Goal: Task Accomplishment & Management: Use online tool/utility

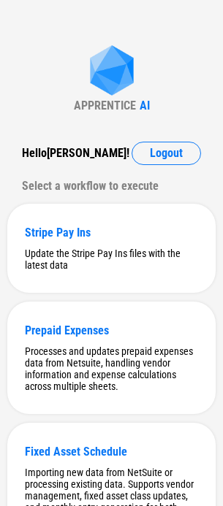
click at [145, 142] on button "Logout" at bounding box center [166, 153] width 69 height 23
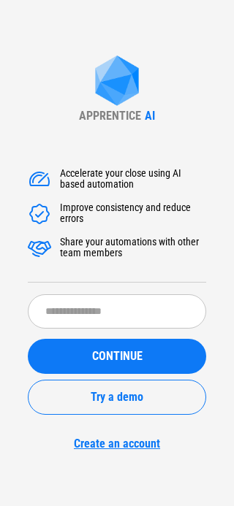
click at [165, 146] on div "APPRENTICE AI Accelerate your close using AI based automation Improve consisten…" at bounding box center [117, 253] width 234 height 506
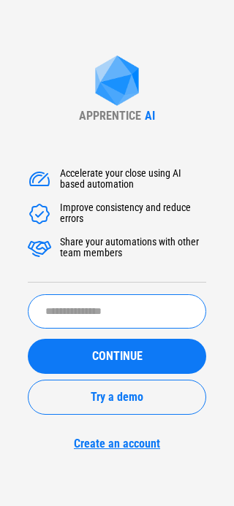
click at [137, 312] on input "text" at bounding box center [117, 311] width 178 height 34
type input "*******"
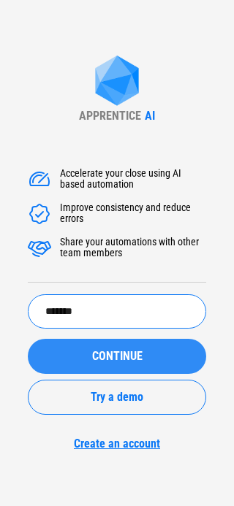
click at [90, 367] on button "CONTINUE" at bounding box center [117, 356] width 178 height 35
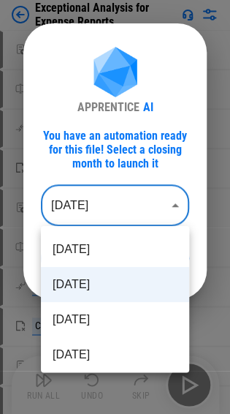
click at [76, 216] on body "Exceptional Analysis for Expense Reports Move Or Copy Sheet pending... Rename S…" at bounding box center [115, 207] width 230 height 414
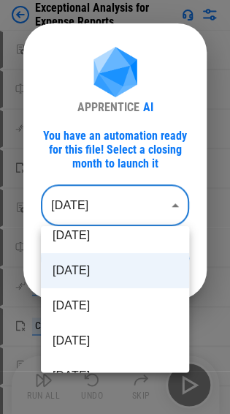
scroll to position [15, 0]
click at [80, 309] on li "Aug 2025" at bounding box center [115, 304] width 148 height 35
type input "********"
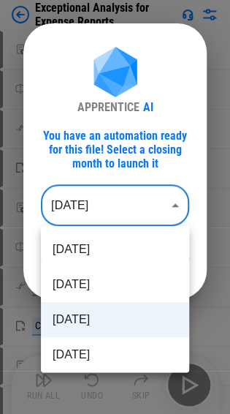
click at [107, 200] on body "Exceptional Analysis for Expense Reports Move Or Copy Sheet pending... Rename S…" at bounding box center [115, 207] width 230 height 414
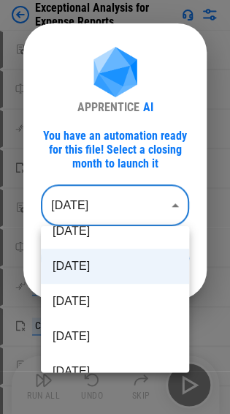
scroll to position [24, 0]
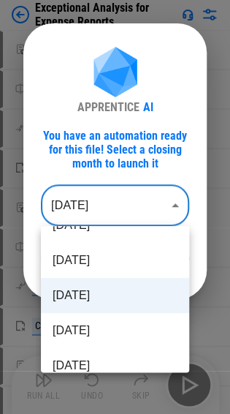
click at [86, 297] on li "Aug 2025" at bounding box center [115, 295] width 148 height 35
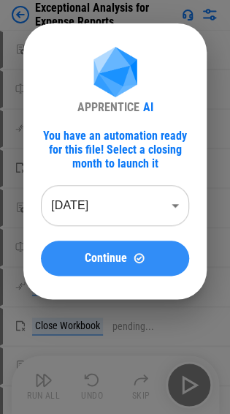
click at [92, 262] on span "Continue" at bounding box center [106, 258] width 42 height 12
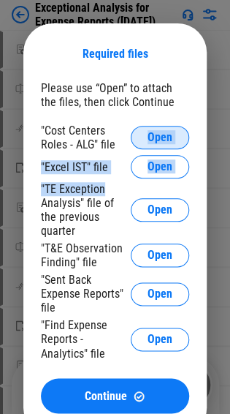
drag, startPoint x: 123, startPoint y: 189, endPoint x: 139, endPoint y: 140, distance: 51.5
click at [139, 140] on div ""Cost Centers Roles - ALG" file Open "Excel IST" file Open "TE Exception Analys…" at bounding box center [115, 243] width 148 height 240
click at [96, 165] on div ""Excel IST" file" at bounding box center [74, 167] width 67 height 14
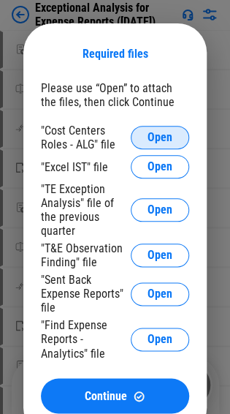
click at [151, 126] on div ""Cost Centers Roles - ALG" file Open" at bounding box center [115, 137] width 148 height 28
click at [139, 132] on button "Open" at bounding box center [160, 137] width 58 height 23
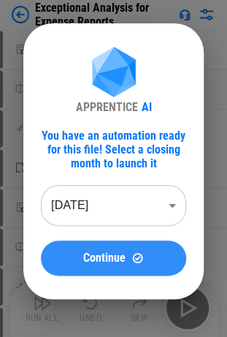
click at [87, 263] on span "Continue" at bounding box center [104, 258] width 42 height 12
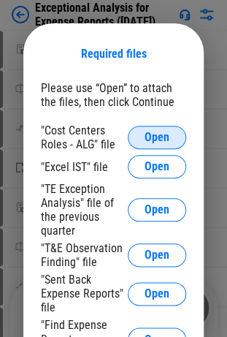
click at [151, 142] on span "Open" at bounding box center [157, 138] width 25 height 12
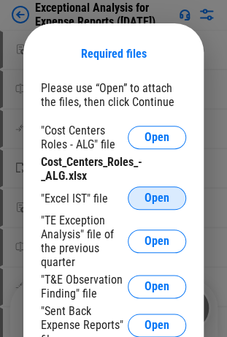
click at [146, 203] on span "Open" at bounding box center [157, 198] width 25 height 12
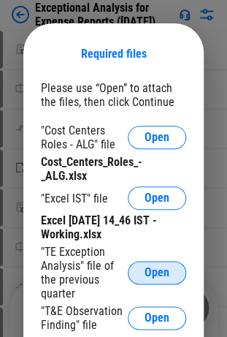
click at [156, 272] on span "Open" at bounding box center [157, 273] width 25 height 12
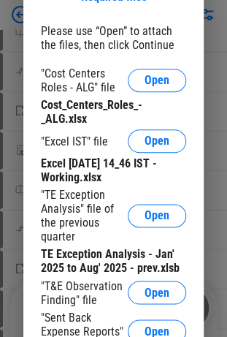
scroll to position [87, 0]
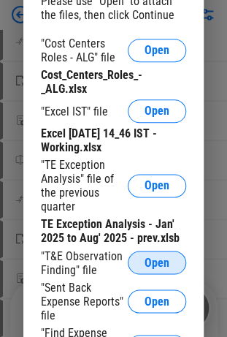
click at [171, 266] on button "Open" at bounding box center [157, 262] width 58 height 23
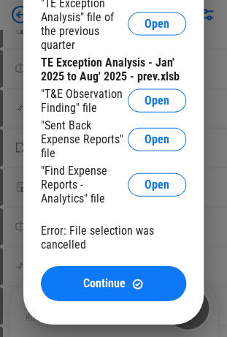
scroll to position [308, 0]
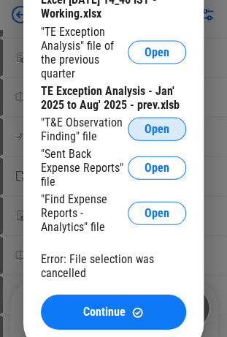
click at [151, 132] on span "Open" at bounding box center [157, 129] width 25 height 12
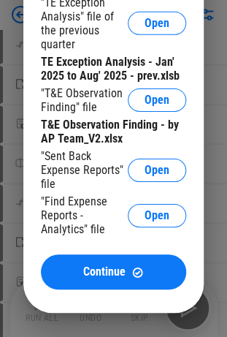
scroll to position [559, 0]
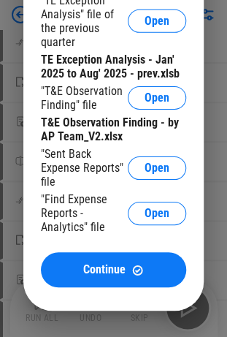
click at [172, 311] on div "Required files Please use “Open” to attach the files, then click Continue "Cost…" at bounding box center [113, 41] width 180 height 539
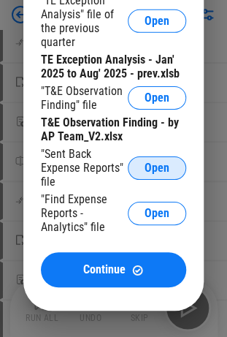
click at [153, 173] on span "Open" at bounding box center [157, 168] width 25 height 12
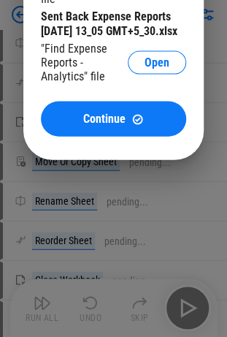
scroll to position [990, 0]
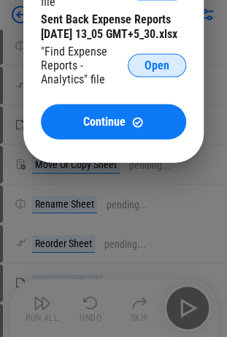
click at [159, 71] on span "Open" at bounding box center [157, 65] width 25 height 12
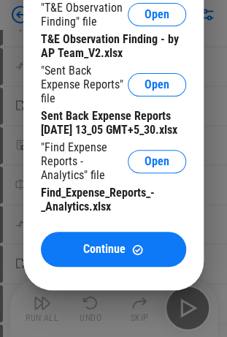
scroll to position [1329, 0]
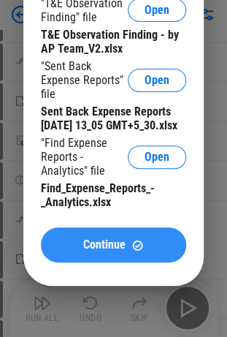
click at [108, 251] on span "Continue" at bounding box center [104, 245] width 42 height 12
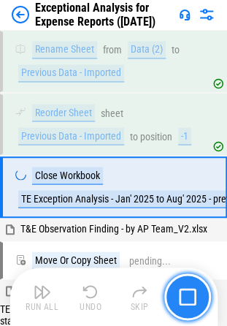
scroll to position [937, 0]
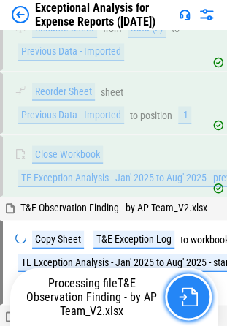
click at [187, 296] on img "button" at bounding box center [188, 296] width 19 height 19
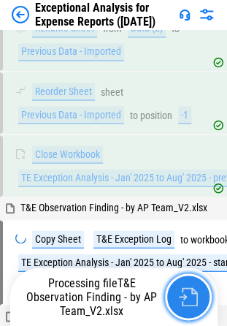
click at [187, 296] on img "button" at bounding box center [188, 296] width 19 height 19
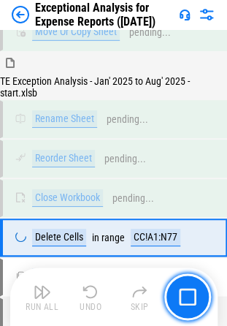
scroll to position [3316, 0]
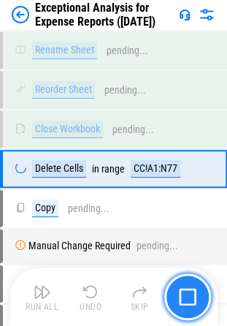
click at [194, 294] on img "button" at bounding box center [188, 297] width 18 height 18
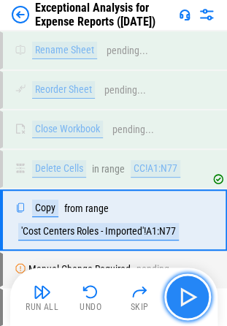
click at [188, 298] on img "button" at bounding box center [187, 296] width 23 height 23
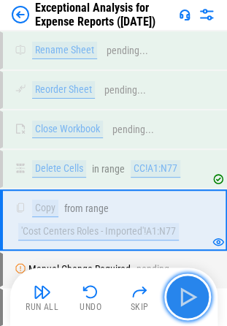
click at [188, 298] on img "button" at bounding box center [187, 296] width 23 height 23
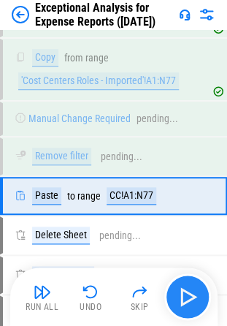
scroll to position [3493, 0]
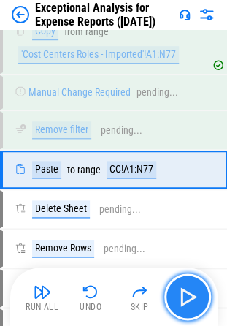
click at [190, 294] on img "button" at bounding box center [187, 296] width 23 height 23
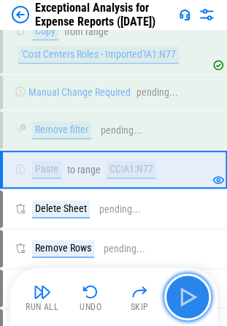
click at [190, 294] on img "button" at bounding box center [187, 296] width 23 height 23
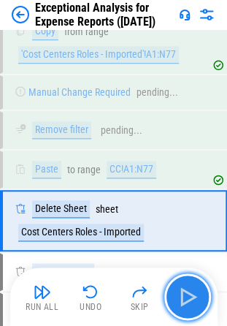
click at [190, 294] on img "button" at bounding box center [187, 296] width 23 height 23
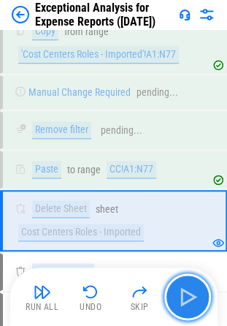
click at [190, 290] on img "button" at bounding box center [187, 296] width 23 height 23
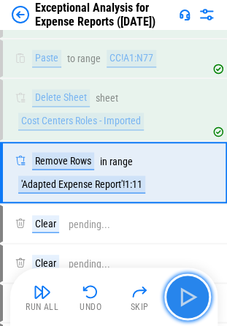
scroll to position [3605, 0]
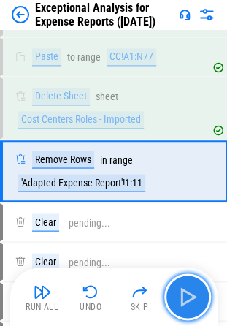
click at [187, 291] on img "button" at bounding box center [187, 296] width 23 height 23
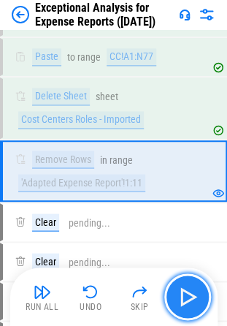
click at [187, 291] on img "button" at bounding box center [187, 296] width 23 height 23
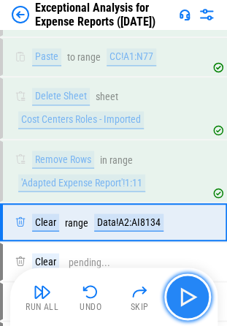
click at [200, 289] on button "button" at bounding box center [187, 296] width 47 height 47
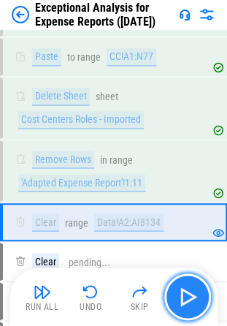
click at [191, 312] on button "button" at bounding box center [187, 296] width 47 height 47
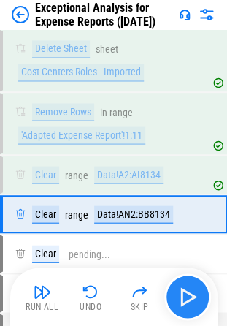
scroll to position [3696, 0]
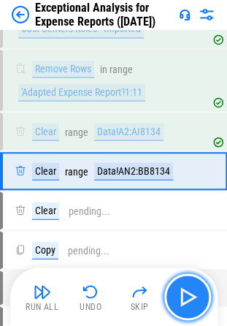
click at [192, 297] on img "button" at bounding box center [187, 296] width 23 height 23
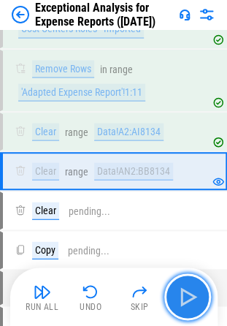
click at [192, 297] on img "button" at bounding box center [187, 296] width 23 height 23
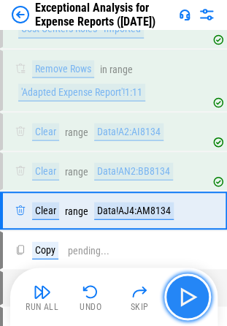
click at [192, 297] on img "button" at bounding box center [187, 296] width 23 height 23
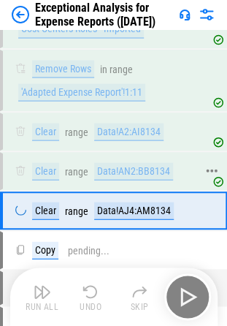
click at [183, 301] on div "Run All Undo Skip" at bounding box center [115, 296] width 193 height 47
click at [45, 168] on div "Clear" at bounding box center [45, 171] width 27 height 18
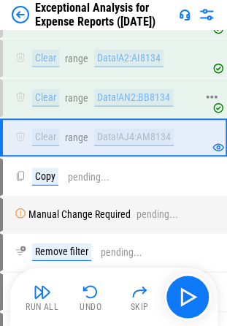
scroll to position [3794, 0]
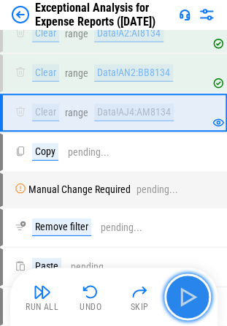
click at [194, 279] on button "button" at bounding box center [187, 296] width 47 height 47
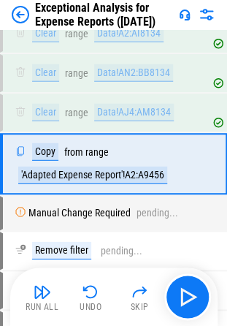
click at [65, 297] on div "Run All Undo Skip" at bounding box center [115, 296] width 193 height 47
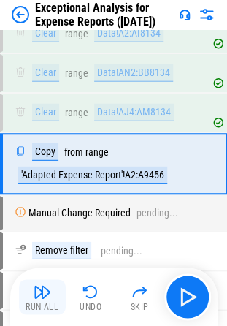
click at [50, 296] on img "button" at bounding box center [43, 292] width 18 height 18
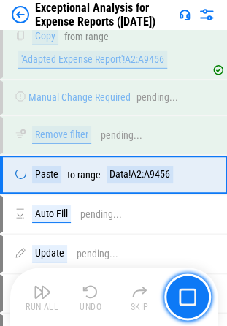
scroll to position [3911, 0]
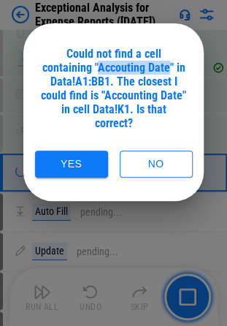
drag, startPoint x: 99, startPoint y: 69, endPoint x: 171, endPoint y: 69, distance: 71.6
click at [171, 69] on div "Could not find a cell containing "Accouting Date" in Data!A1:BB1. The closest I…" at bounding box center [113, 88] width 145 height 83
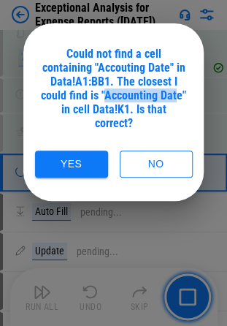
drag, startPoint x: 105, startPoint y: 96, endPoint x: 177, endPoint y: 99, distance: 71.7
click at [177, 99] on div "Could not find a cell containing "Accouting Date" in Data!A1:BB1. The closest I…" at bounding box center [113, 88] width 145 height 83
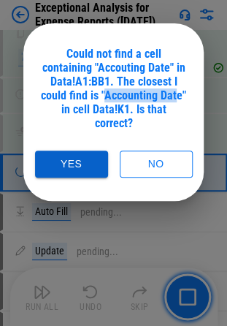
click at [70, 151] on button "Yes" at bounding box center [71, 164] width 73 height 27
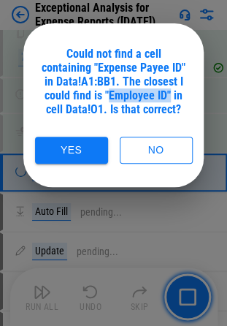
drag, startPoint x: 108, startPoint y: 96, endPoint x: 167, endPoint y: 97, distance: 59.2
click at [167, 97] on div "Could not find a cell containing "Expense Payee ID" in Data!A1:BB1. The closest…" at bounding box center [113, 81] width 145 height 69
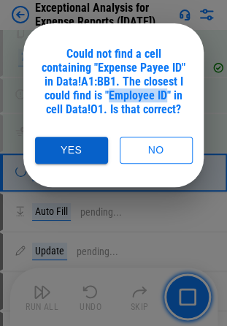
click at [83, 141] on button "Yes" at bounding box center [71, 150] width 73 height 27
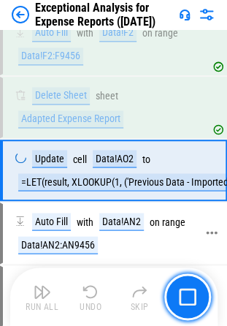
scroll to position [4275, 0]
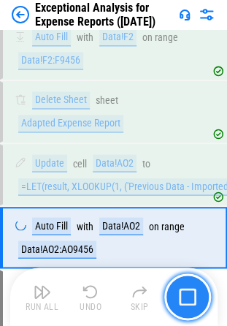
click at [193, 285] on button "button" at bounding box center [187, 296] width 47 height 47
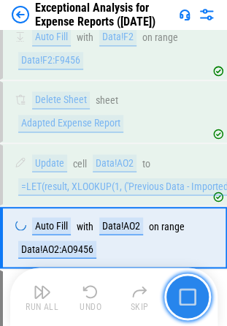
click at [193, 285] on button "button" at bounding box center [187, 296] width 47 height 47
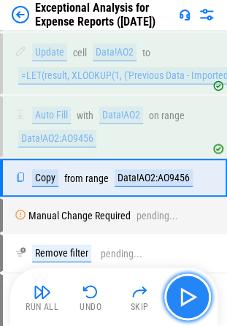
scroll to position [4387, 0]
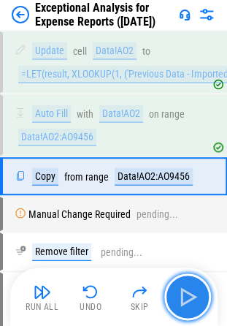
click at [186, 298] on img "button" at bounding box center [187, 296] width 23 height 23
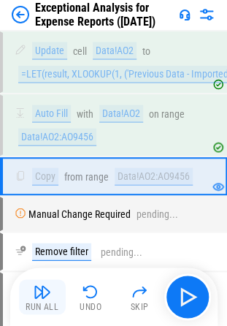
click at [45, 294] on img "button" at bounding box center [43, 292] width 18 height 18
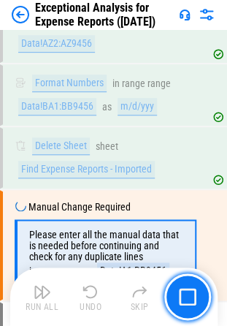
scroll to position [8937, 0]
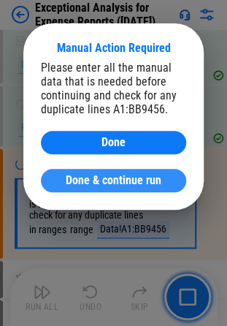
click at [98, 175] on span "Done & continue run" at bounding box center [114, 181] width 96 height 12
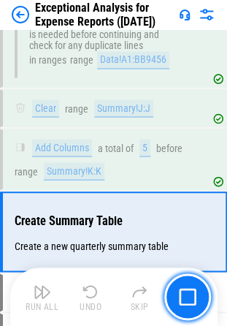
scroll to position [9132, 0]
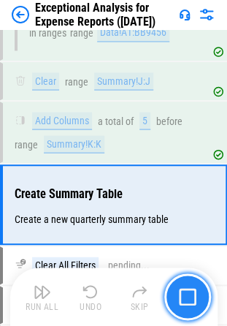
click at [205, 299] on button "button" at bounding box center [187, 296] width 47 height 47
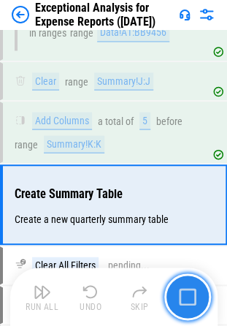
click at [198, 301] on button "button" at bounding box center [187, 296] width 47 height 47
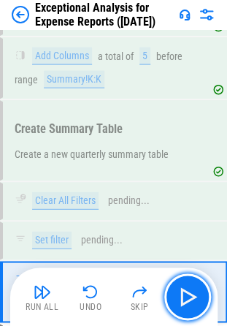
scroll to position [9283, 0]
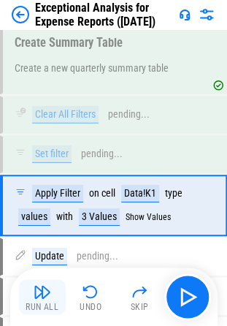
click at [37, 298] on img "button" at bounding box center [43, 292] width 18 height 18
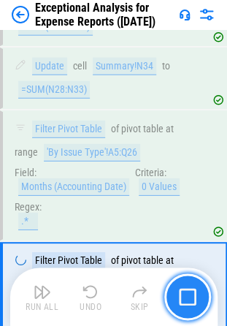
scroll to position [11996, 0]
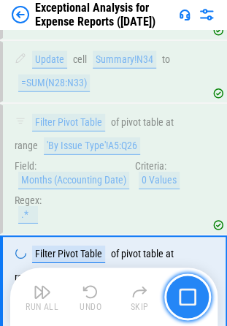
click at [187, 297] on img "button" at bounding box center [188, 297] width 18 height 18
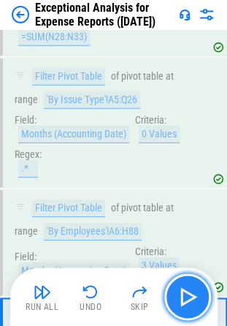
scroll to position [12076, 0]
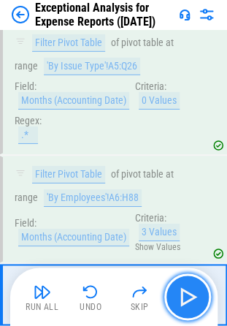
click at [194, 301] on img "button" at bounding box center [187, 296] width 23 height 23
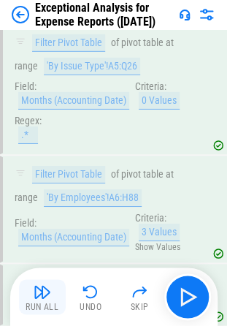
click at [37, 297] on img "button" at bounding box center [43, 292] width 18 height 18
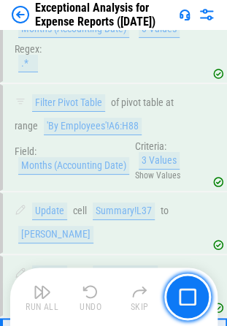
scroll to position [12177, 0]
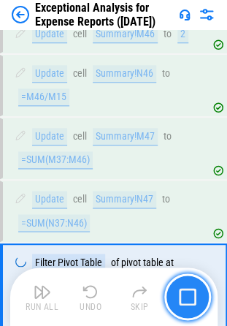
click at [187, 304] on img "button" at bounding box center [188, 297] width 18 height 18
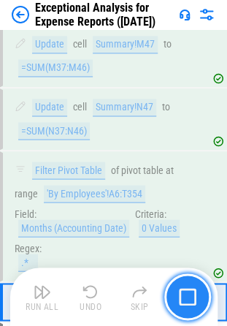
scroll to position [12483, 0]
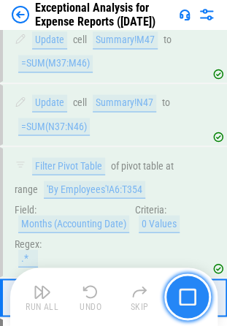
click at [187, 303] on img "button" at bounding box center [188, 297] width 18 height 18
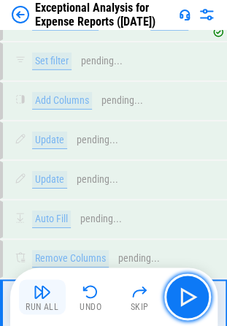
scroll to position [12781, 0]
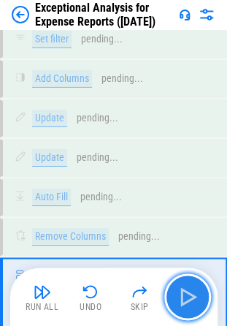
click at [196, 289] on img "button" at bounding box center [187, 296] width 23 height 23
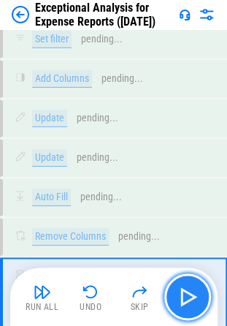
click at [196, 289] on img "button" at bounding box center [187, 296] width 23 height 23
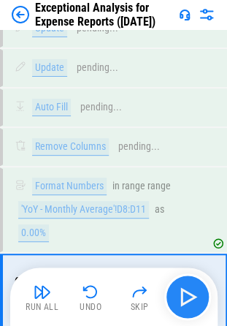
scroll to position [12871, 0]
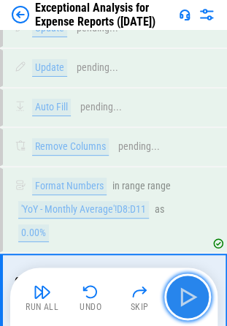
click at [178, 290] on img "button" at bounding box center [187, 296] width 23 height 23
click at [195, 297] on img "button" at bounding box center [187, 296] width 23 height 23
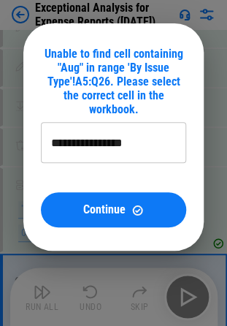
type input "**********"
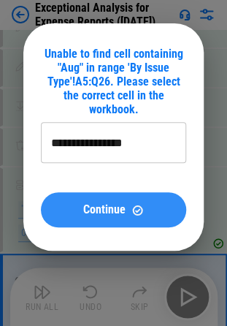
click at [105, 210] on span "Continue" at bounding box center [104, 210] width 42 height 12
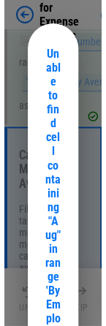
scroll to position [20802, 0]
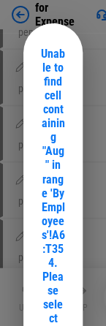
type input "**********"
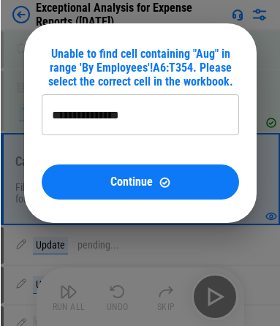
scroll to position [11360, 0]
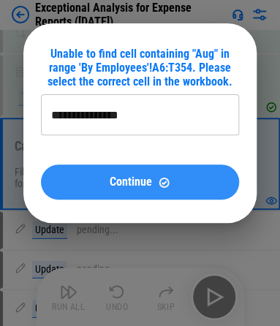
click at [91, 181] on div "Continue" at bounding box center [139, 182] width 163 height 12
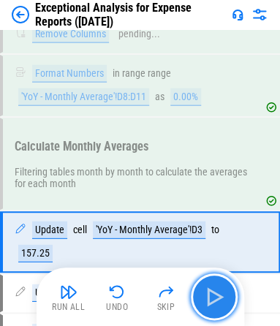
click at [215, 295] on img "button" at bounding box center [213, 296] width 23 height 23
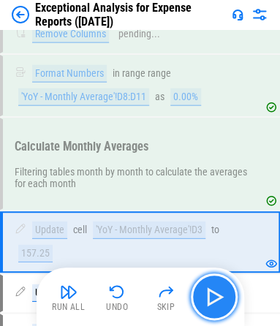
click at [215, 295] on img "button" at bounding box center [213, 296] width 23 height 23
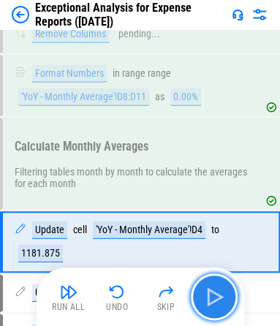
click at [215, 295] on img "button" at bounding box center [213, 296] width 23 height 23
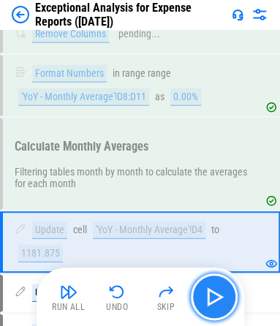
click at [215, 295] on img "button" at bounding box center [213, 296] width 23 height 23
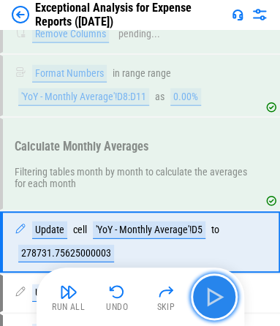
click at [215, 295] on img "button" at bounding box center [213, 296] width 23 height 23
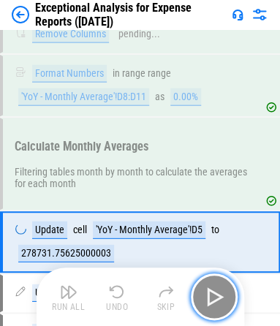
click at [215, 295] on img "button" at bounding box center [213, 296] width 23 height 23
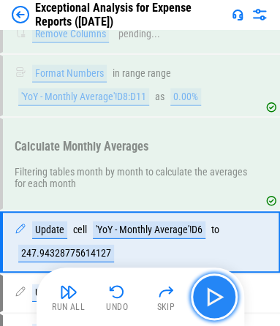
click at [215, 295] on img "button" at bounding box center [213, 296] width 23 height 23
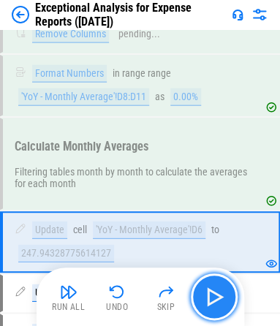
click at [215, 295] on img "button" at bounding box center [213, 296] width 23 height 23
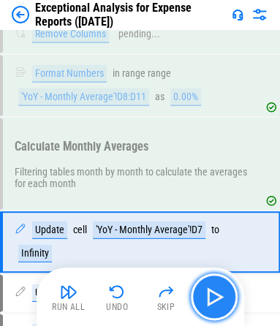
click at [215, 295] on img "button" at bounding box center [213, 296] width 23 height 23
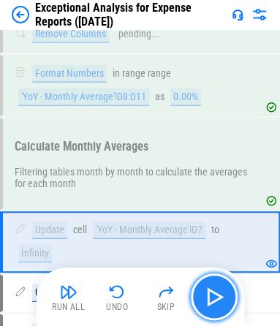
click at [215, 295] on img "button" at bounding box center [213, 296] width 23 height 23
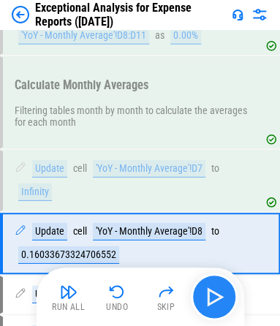
scroll to position [11476, 0]
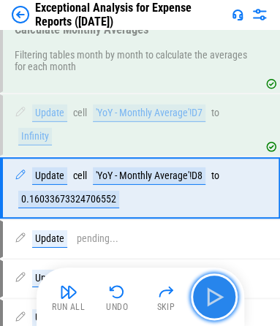
click at [215, 295] on img "button" at bounding box center [213, 296] width 23 height 23
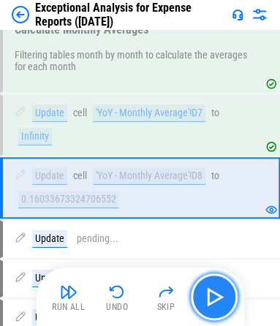
click at [215, 295] on img "button" at bounding box center [213, 296] width 23 height 23
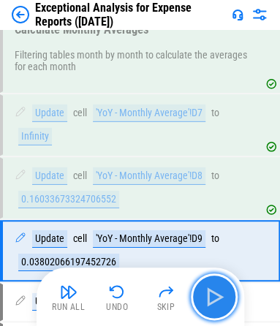
click at [215, 295] on img "button" at bounding box center [213, 296] width 23 height 23
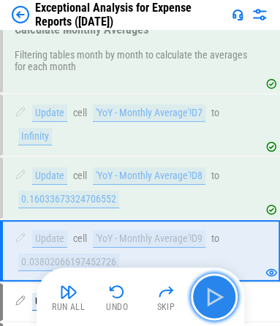
click at [215, 295] on img "button" at bounding box center [213, 296] width 23 height 23
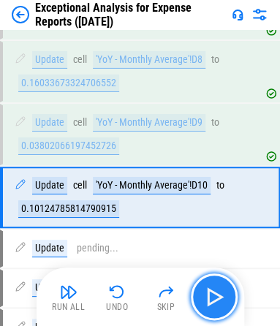
click at [215, 295] on img "button" at bounding box center [213, 296] width 23 height 23
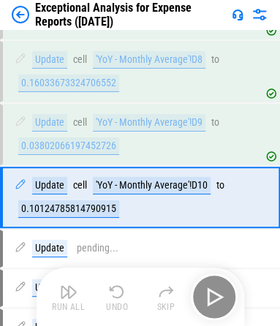
scroll to position [11601, 0]
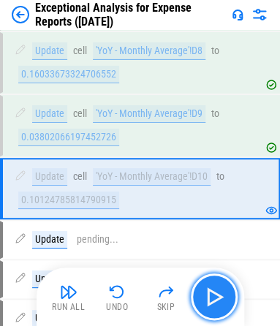
click at [215, 295] on img "button" at bounding box center [213, 296] width 23 height 23
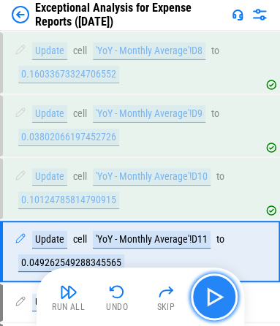
click at [215, 295] on img "button" at bounding box center [213, 296] width 23 height 23
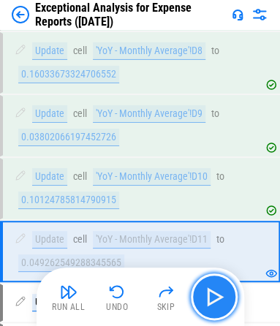
click at [215, 295] on img "button" at bounding box center [213, 296] width 23 height 23
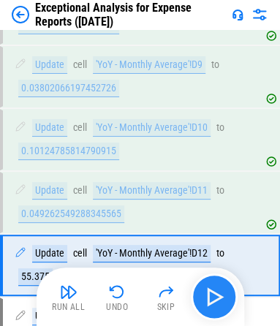
scroll to position [11726, 0]
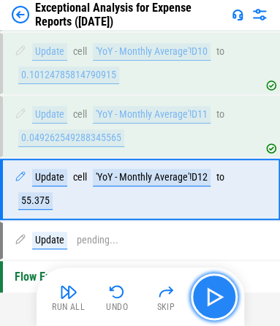
click at [215, 295] on img "button" at bounding box center [213, 296] width 23 height 23
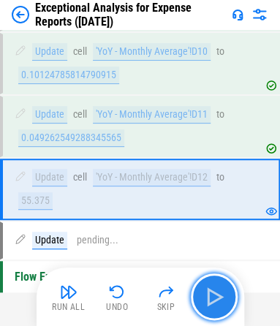
click at [215, 295] on img "button" at bounding box center [213, 296] width 23 height 23
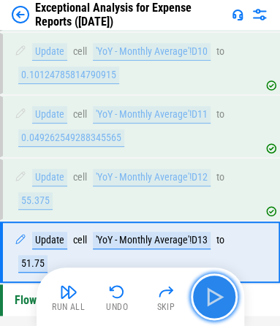
click at [215, 295] on img "button" at bounding box center [213, 296] width 23 height 23
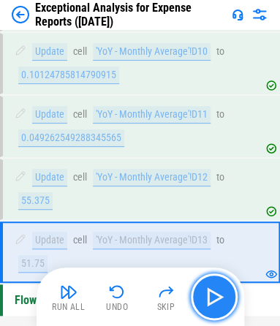
click at [215, 295] on img "button" at bounding box center [213, 296] width 23 height 23
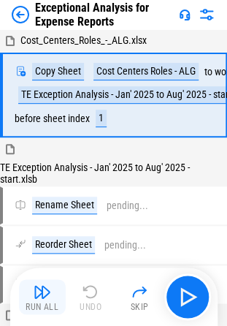
click at [39, 289] on img "button" at bounding box center [43, 292] width 18 height 18
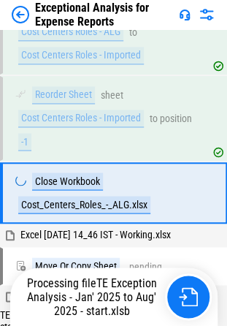
scroll to position [225, 0]
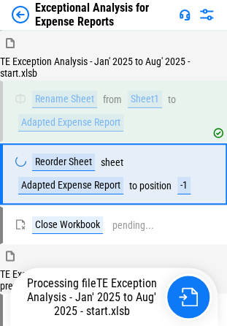
scroll to position [506, 0]
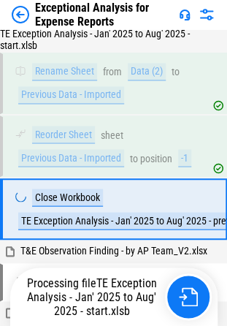
scroll to position [937, 0]
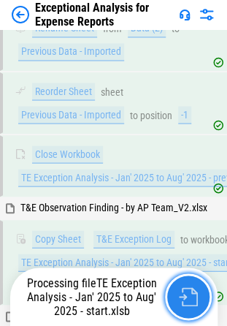
click at [187, 296] on img "button" at bounding box center [188, 296] width 19 height 19
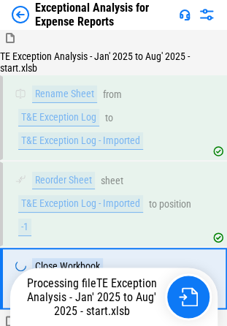
scroll to position [1327, 0]
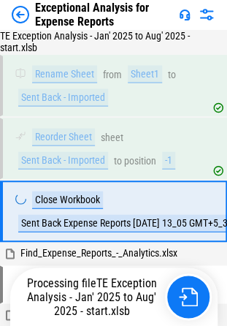
scroll to position [1696, 0]
